Goal: Information Seeking & Learning: Learn about a topic

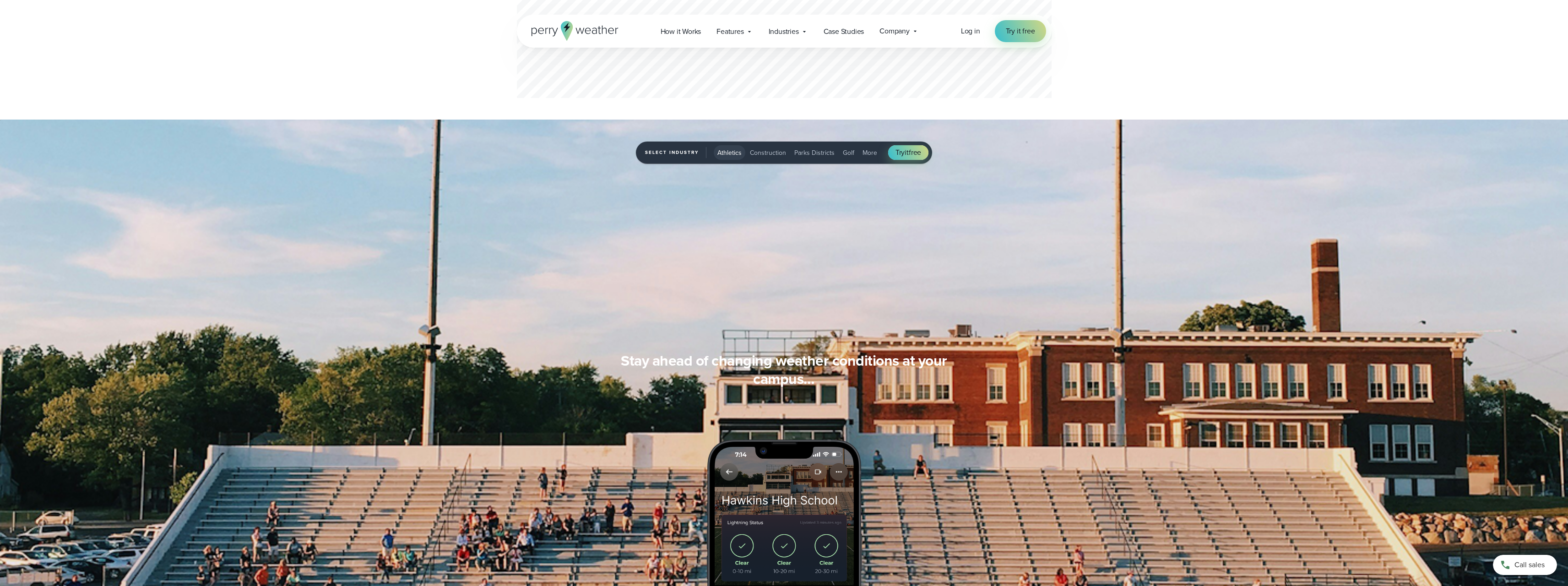
scroll to position [641, 0]
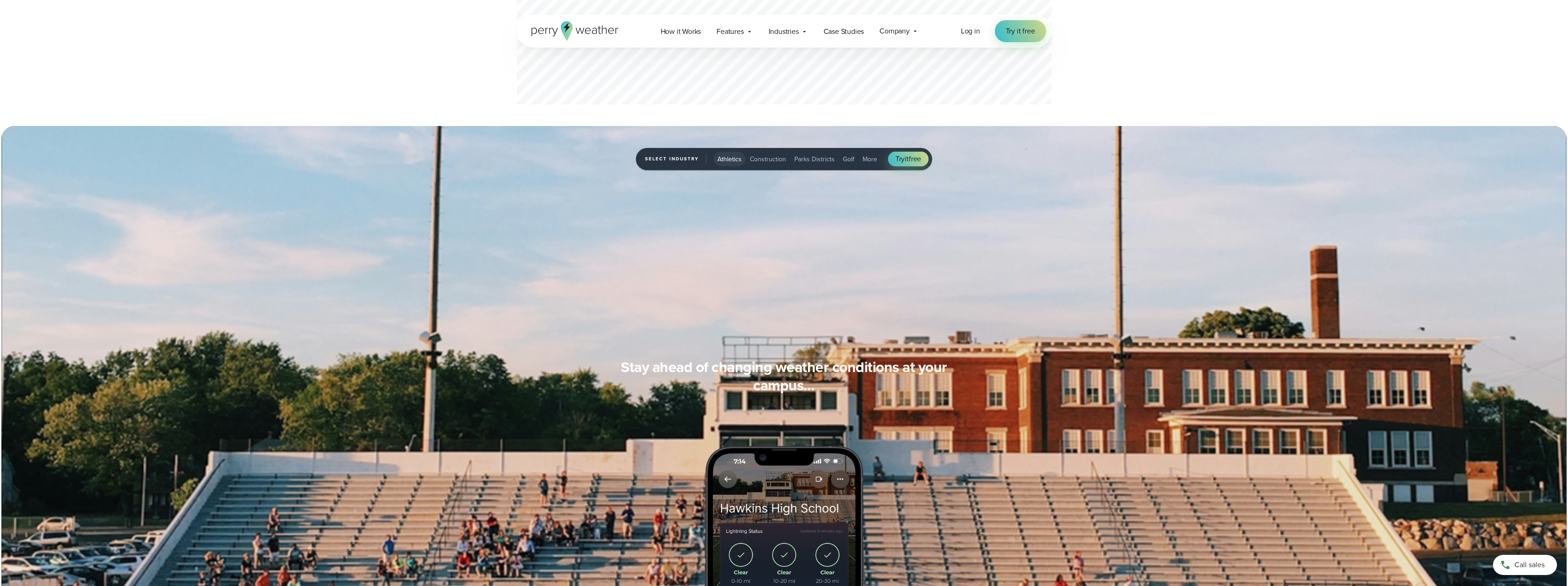
click at [732, 156] on span "Athletics" at bounding box center [730, 159] width 24 height 10
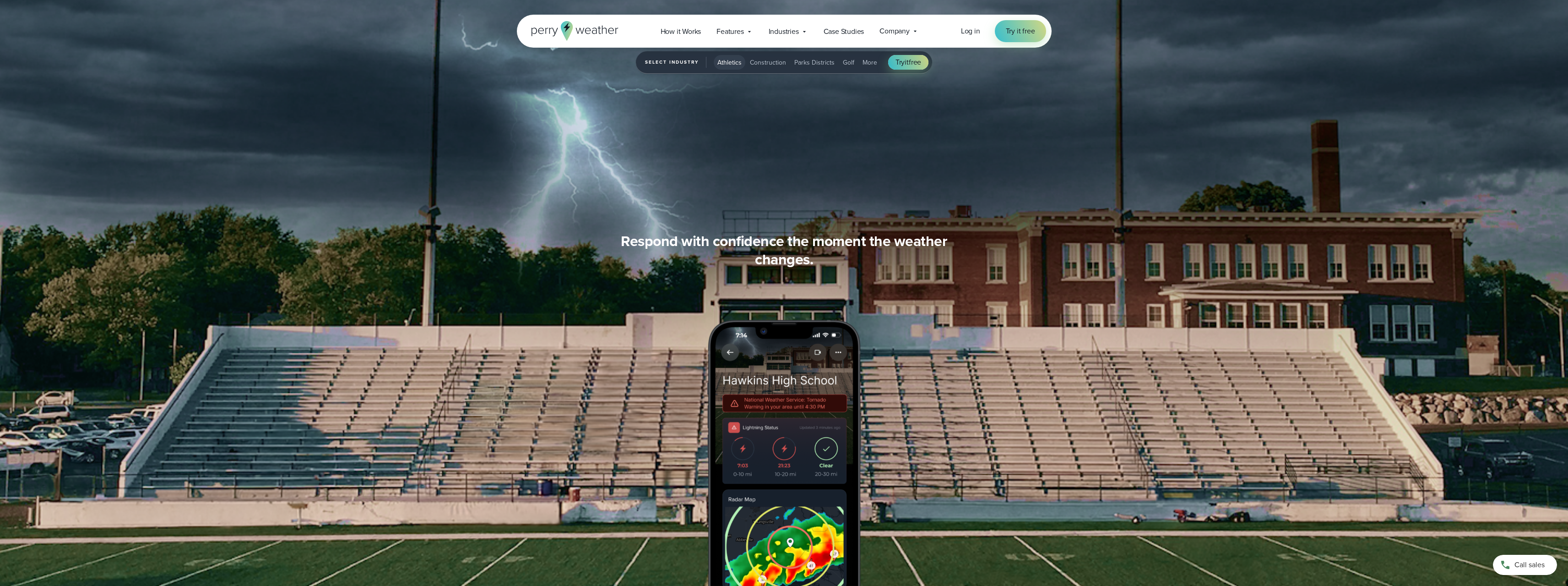
scroll to position [916, 0]
click at [995, 189] on div "Stay ahead of changing weather conditions at your campus… Respond with confiden…" at bounding box center [784, 293] width 659 height 586
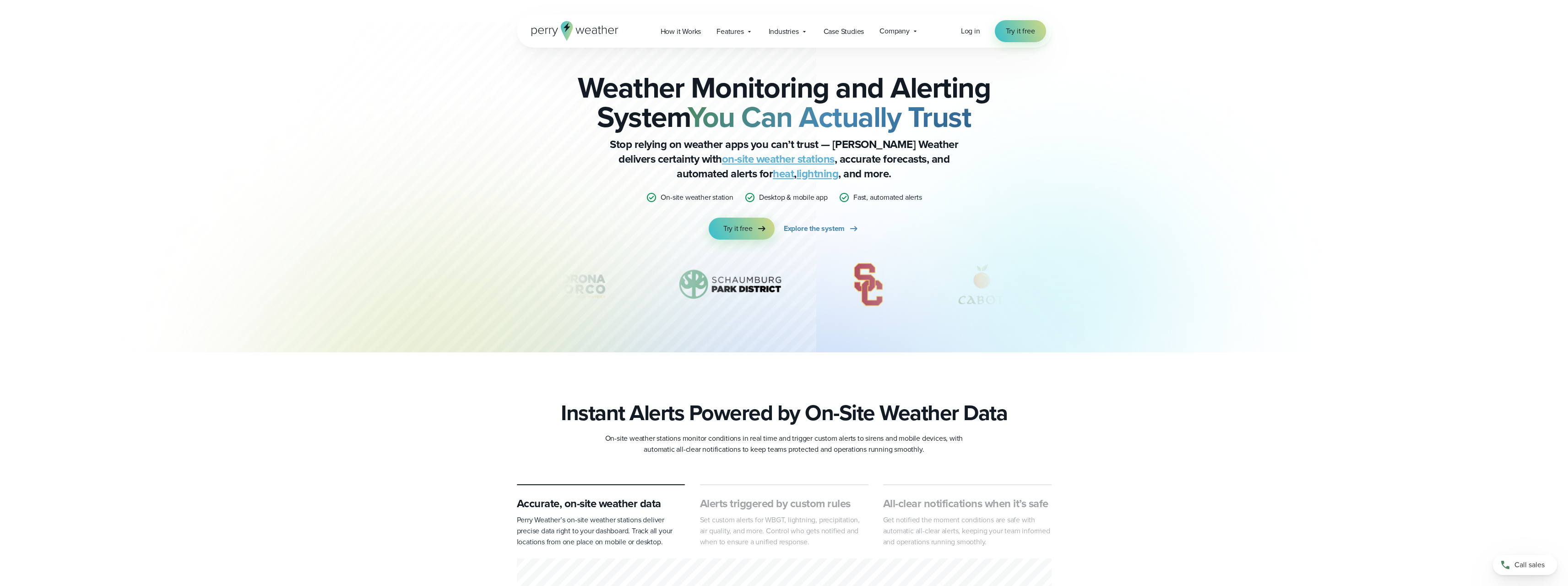
scroll to position [0, 0]
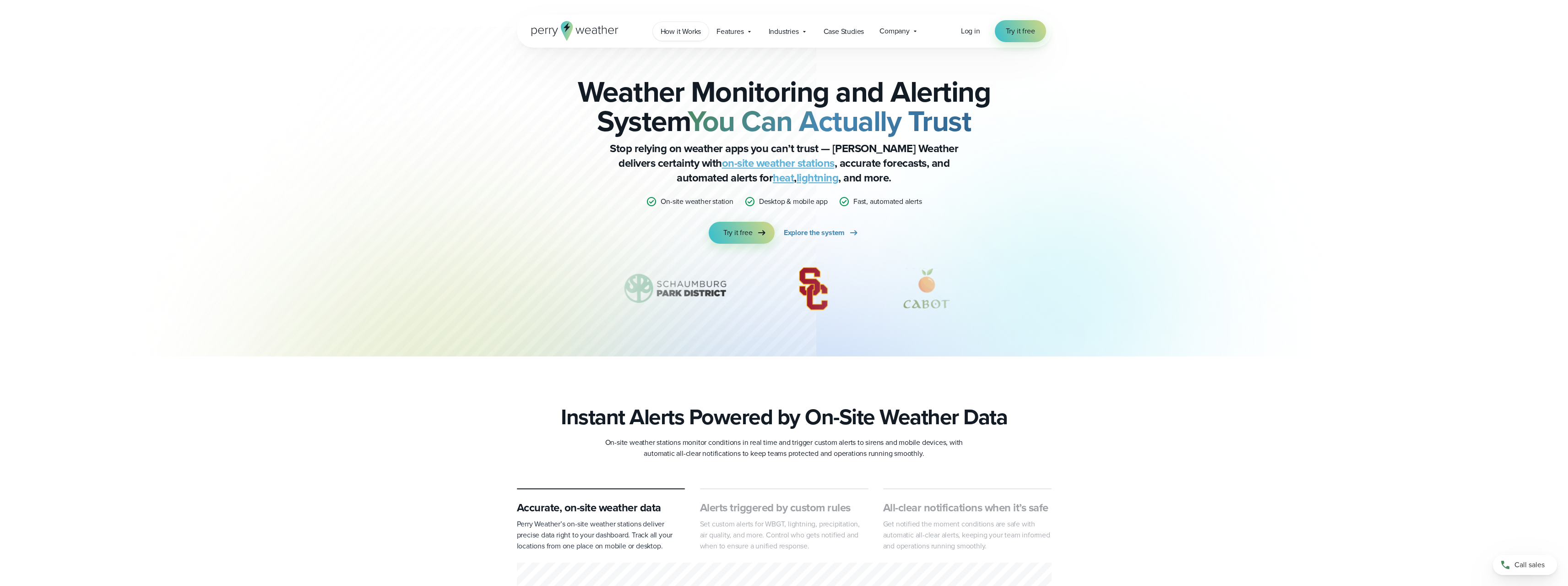
click at [696, 35] on span "How it Works" at bounding box center [681, 32] width 41 height 11
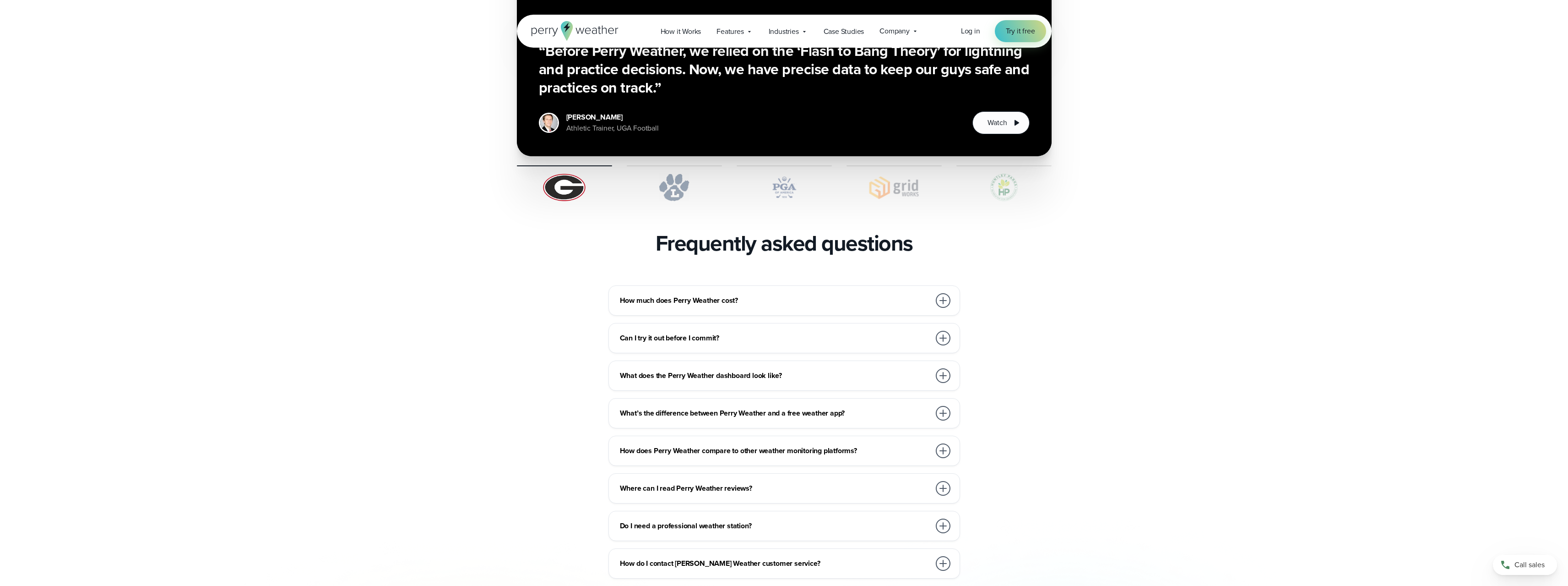
scroll to position [1832, 0]
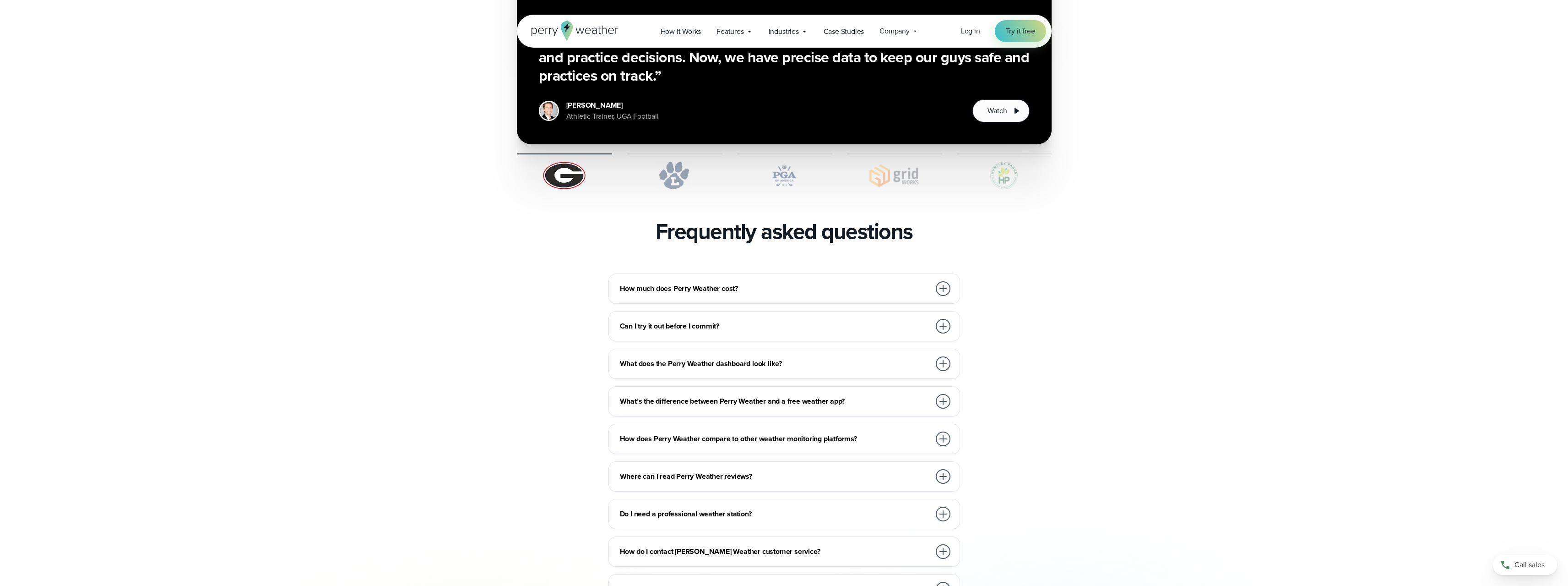
click at [939, 356] on div at bounding box center [943, 364] width 15 height 15
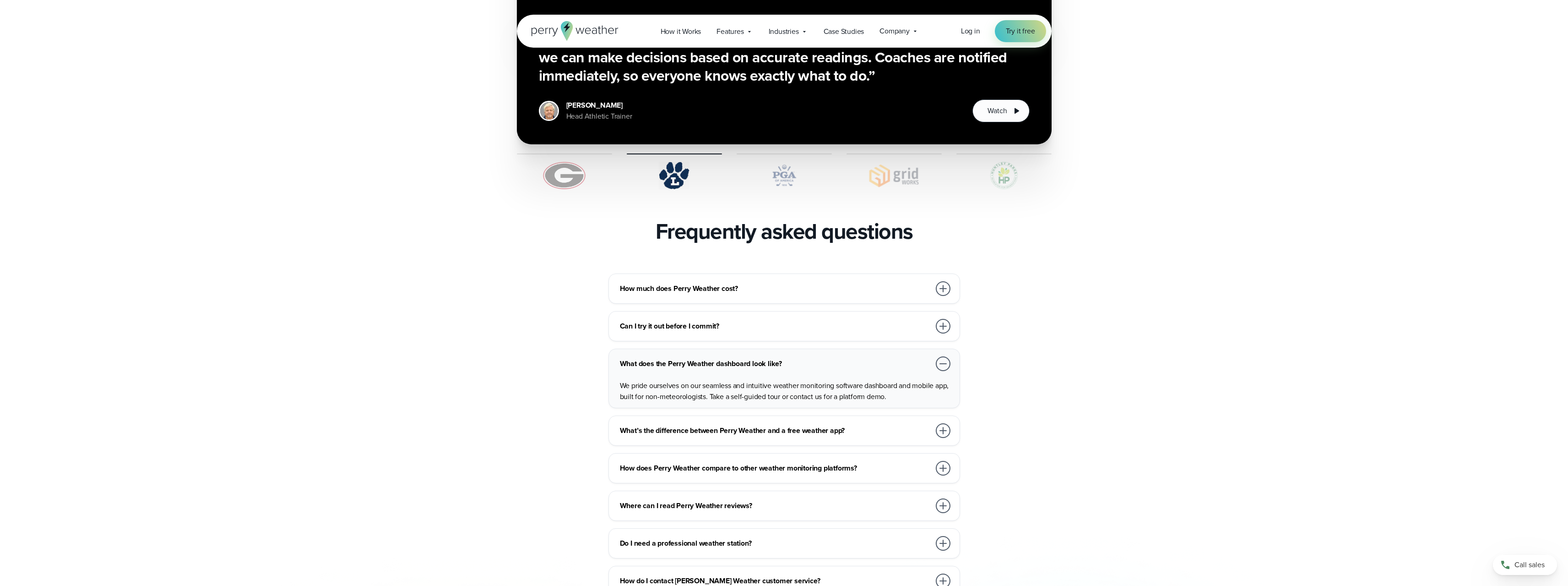
click at [939, 356] on div at bounding box center [943, 364] width 15 height 15
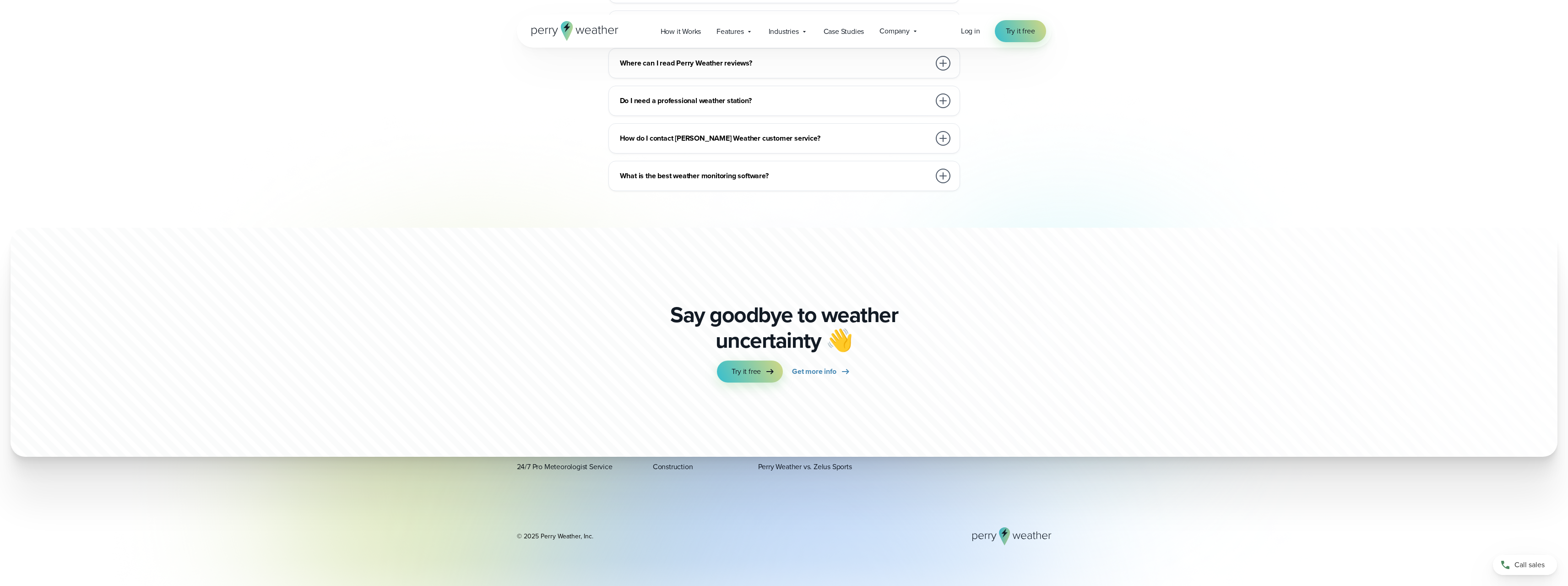
scroll to position [2337, 0]
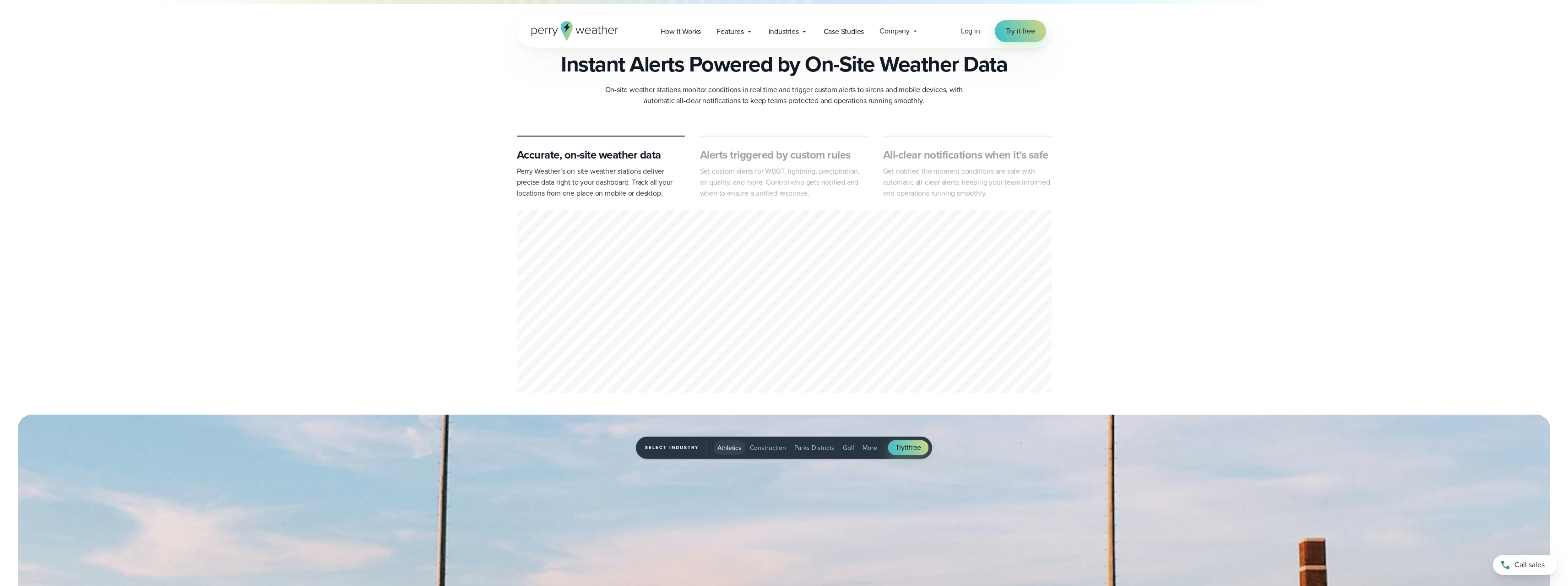
scroll to position [458, 0]
